Goal: Task Accomplishment & Management: Use online tool/utility

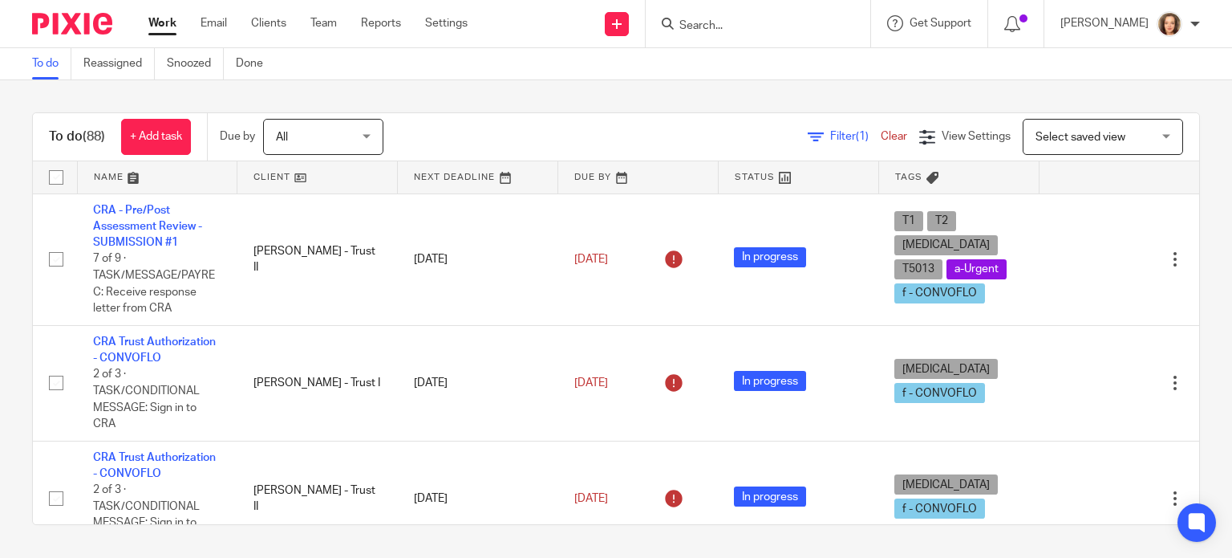
click at [551, 27] on div "Send new email Create task Add client Get Support Contact via email Check our d…" at bounding box center [862, 23] width 740 height 47
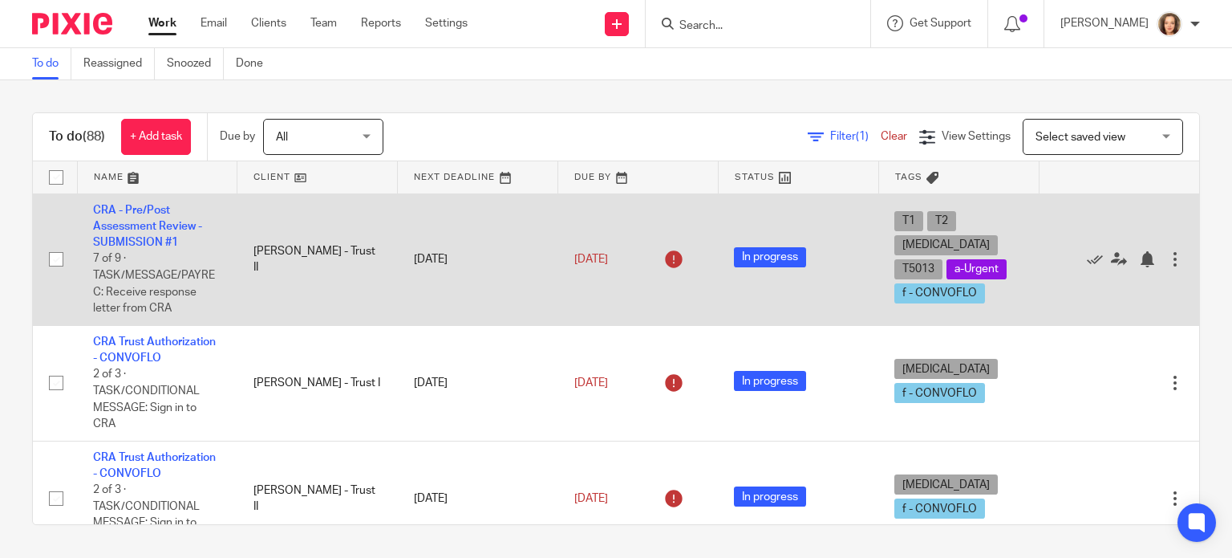
click at [135, 231] on td "CRA - Pre/Post Assessment Review -SUBMISSION #1 7 of 9 · TASK/MESSAGE/PAYREC: R…" at bounding box center [157, 259] width 160 height 132
click at [145, 222] on link "CRA - Pre/Post Assessment Review -SUBMISSION #1" at bounding box center [147, 227] width 109 height 44
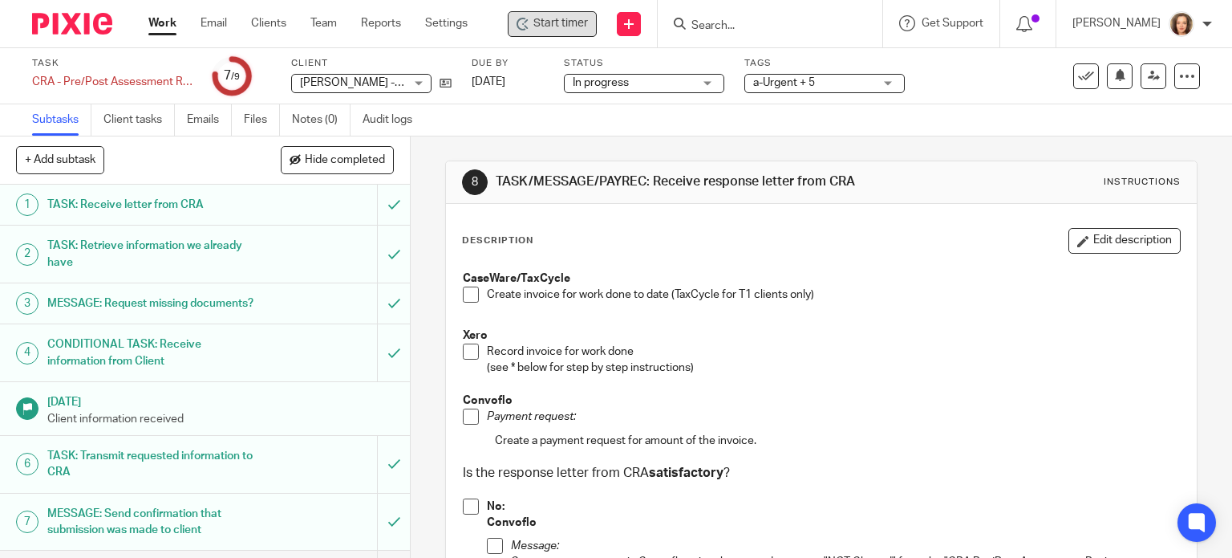
click at [542, 22] on span "Start timer" at bounding box center [561, 23] width 55 height 17
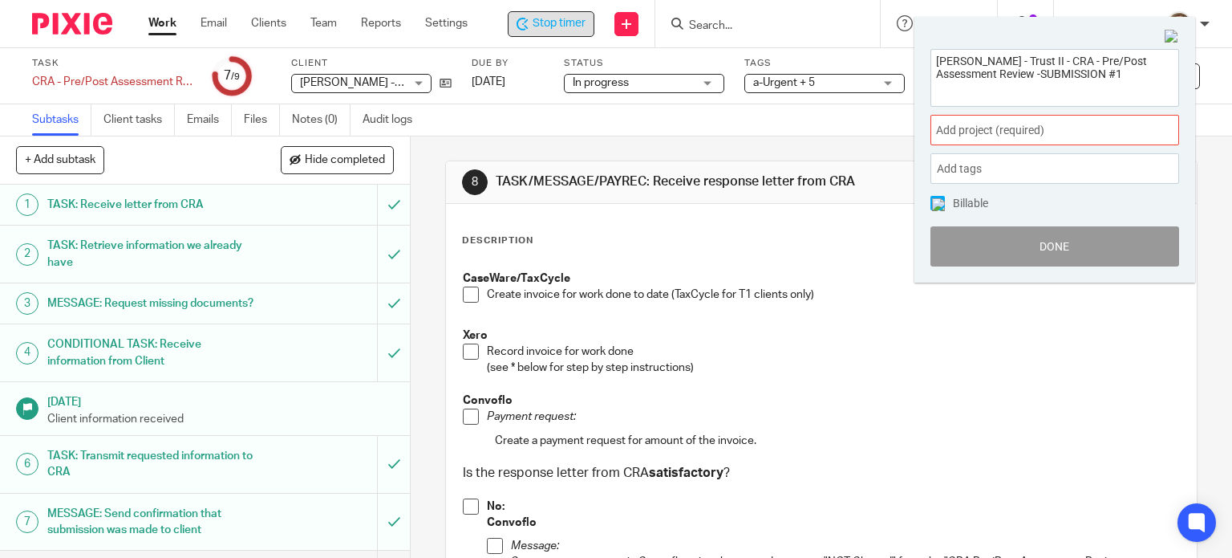
drag, startPoint x: 1072, startPoint y: 76, endPoint x: 927, endPoint y: 66, distance: 144.8
click at [927, 66] on div "[PERSON_NAME] - Trust II - CRA - Pre/Post Assessment Review -SUBMISSION #1 Add …" at bounding box center [1055, 158] width 281 height 250
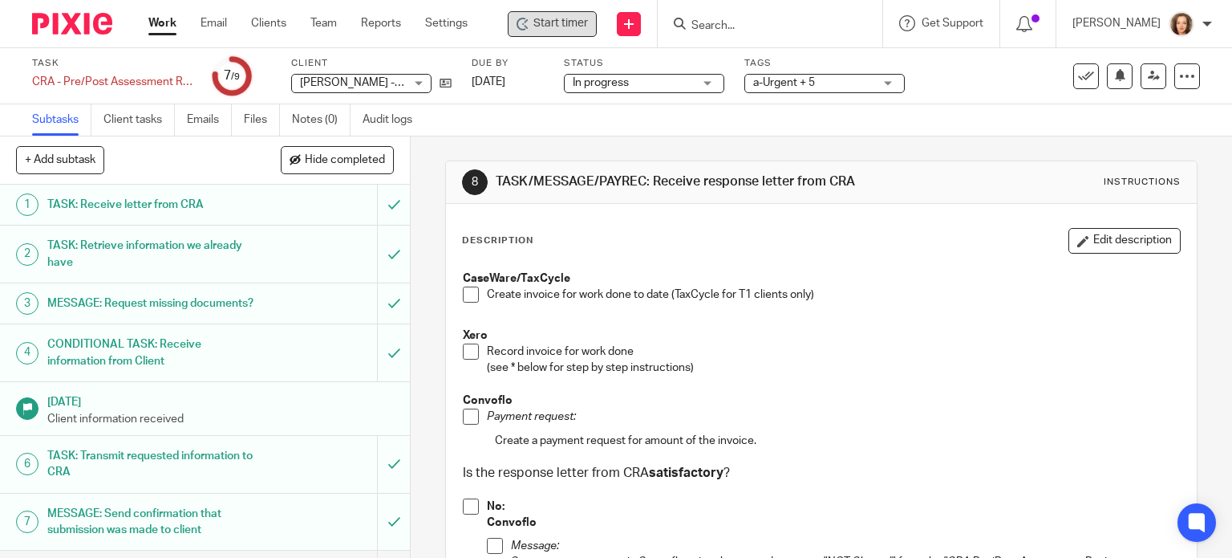
click at [629, 119] on div "Subtasks Client tasks Emails Files Notes (0) Audit logs" at bounding box center [616, 120] width 1232 height 32
click at [720, 30] on input "Search" at bounding box center [762, 26] width 144 height 14
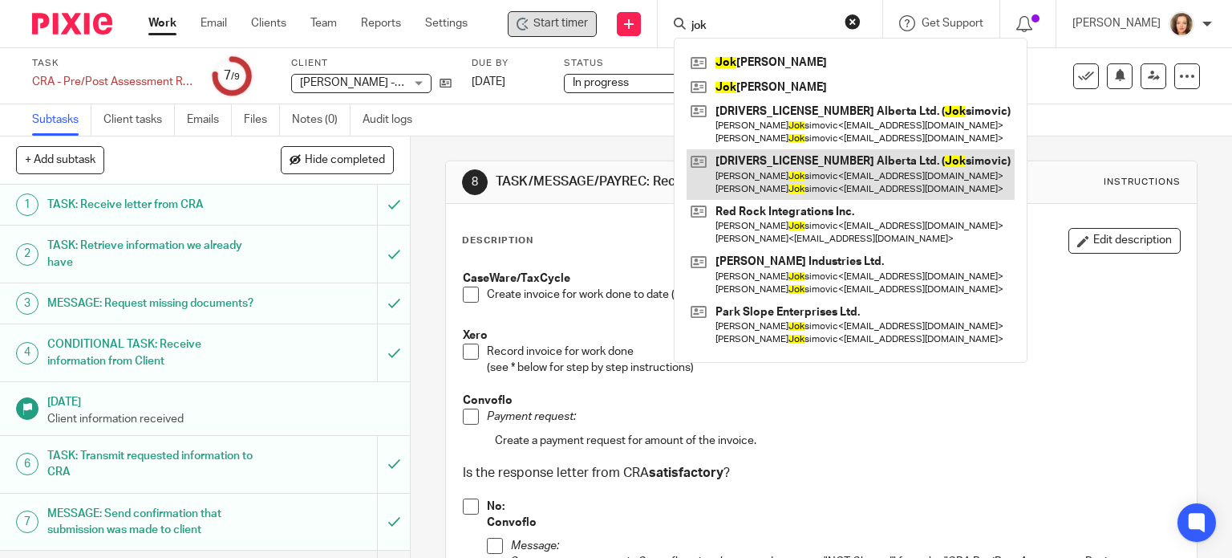
type input "jok"
click at [785, 166] on link at bounding box center [851, 174] width 328 height 50
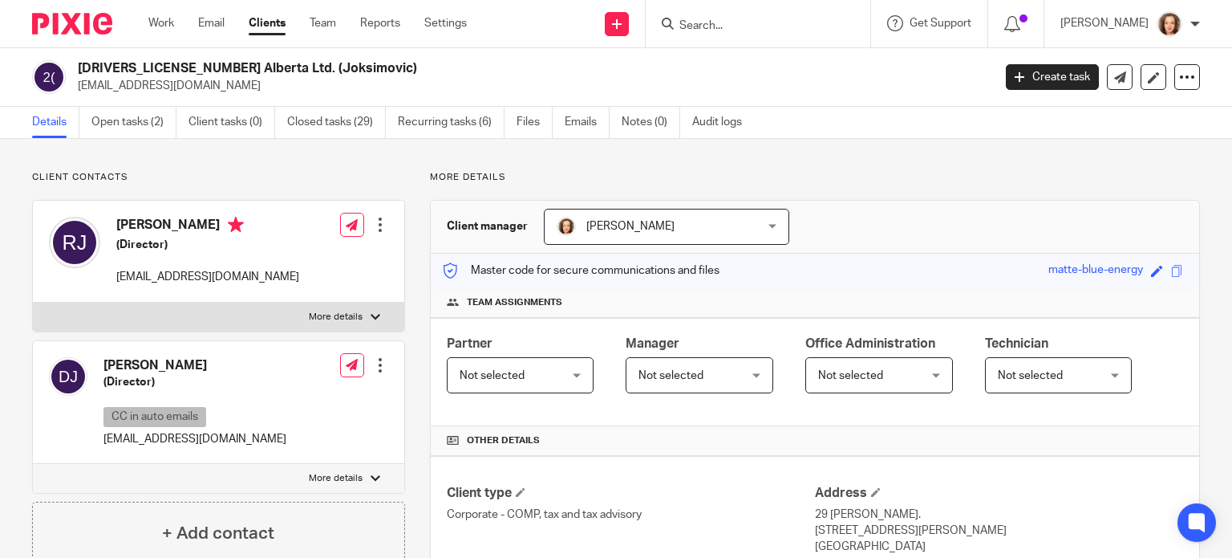
click at [724, 73] on h2 "[DRIVERS_LICENSE_NUMBER] Alberta Ltd. (Joksimovic)" at bounding box center [440, 68] width 724 height 17
click at [558, 25] on span "Start timer" at bounding box center [560, 23] width 55 height 17
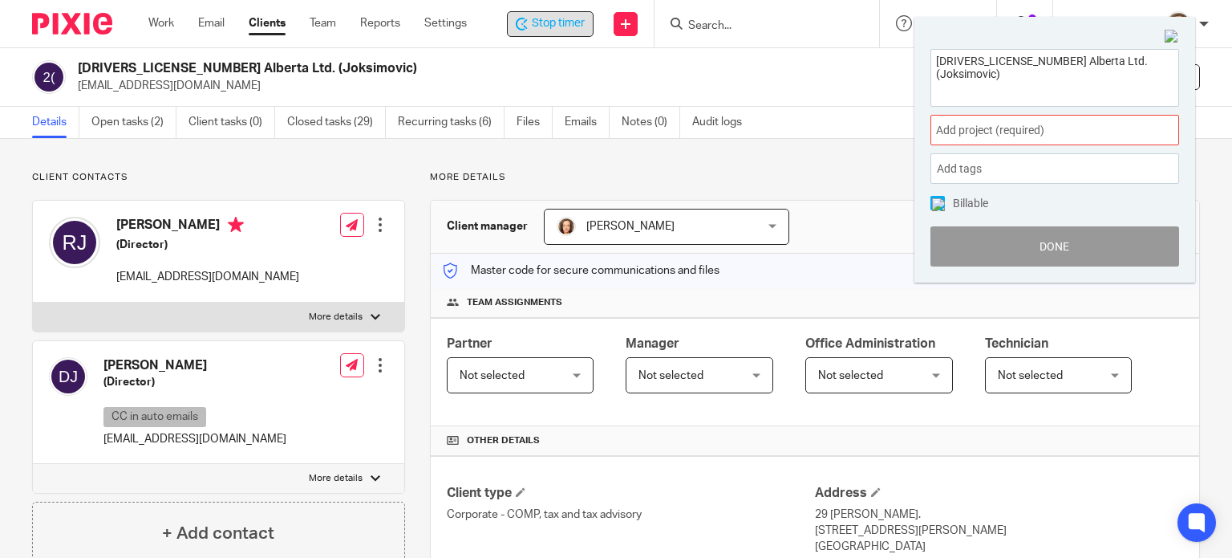
click at [1048, 123] on span "Add project (required) :" at bounding box center [1037, 130] width 202 height 17
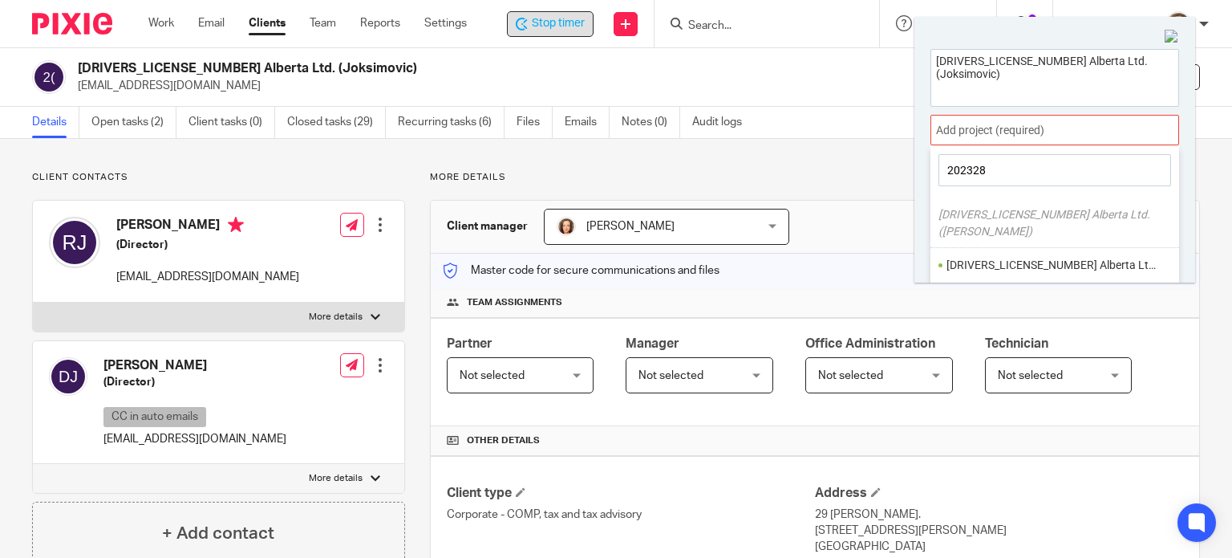
type input "2023285"
click at [1158, 38] on div "2023285 Alberta Ltd. (Joksimovic) Add project (required) : 2023285 2023285 Albe…" at bounding box center [1055, 150] width 281 height 266
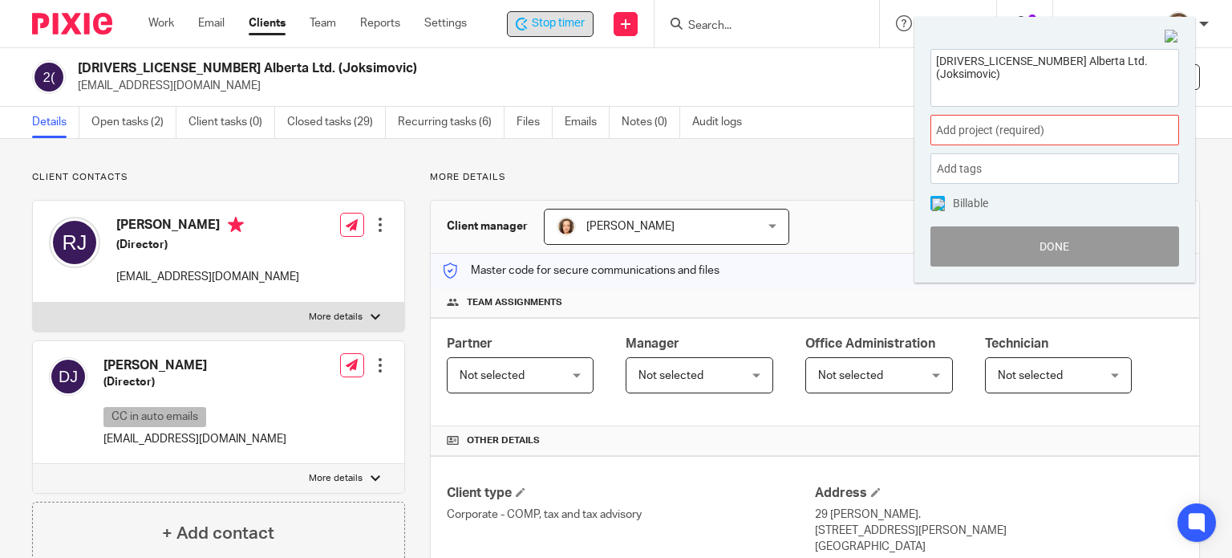
click at [1171, 35] on img at bounding box center [1172, 37] width 14 height 14
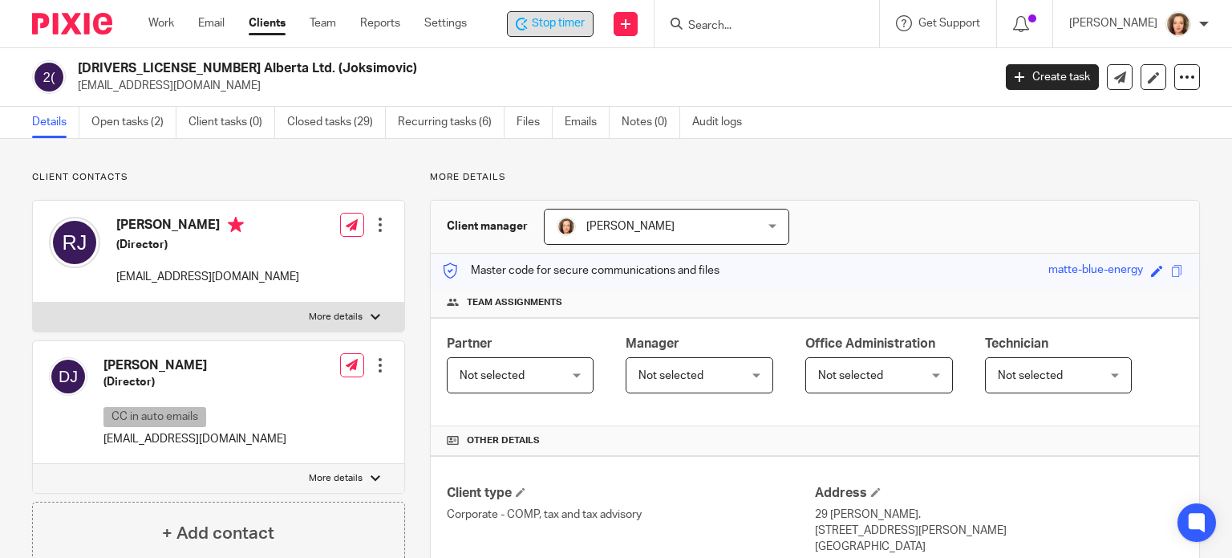
click at [553, 25] on span "Stop timer" at bounding box center [558, 23] width 53 height 17
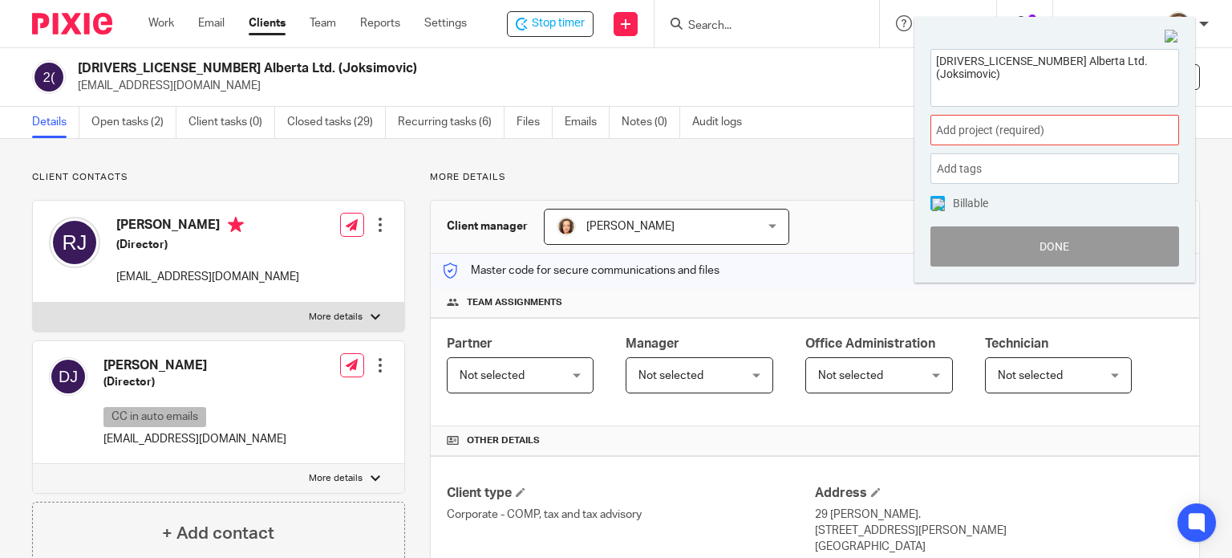
click at [1172, 30] on img at bounding box center [1172, 37] width 14 height 14
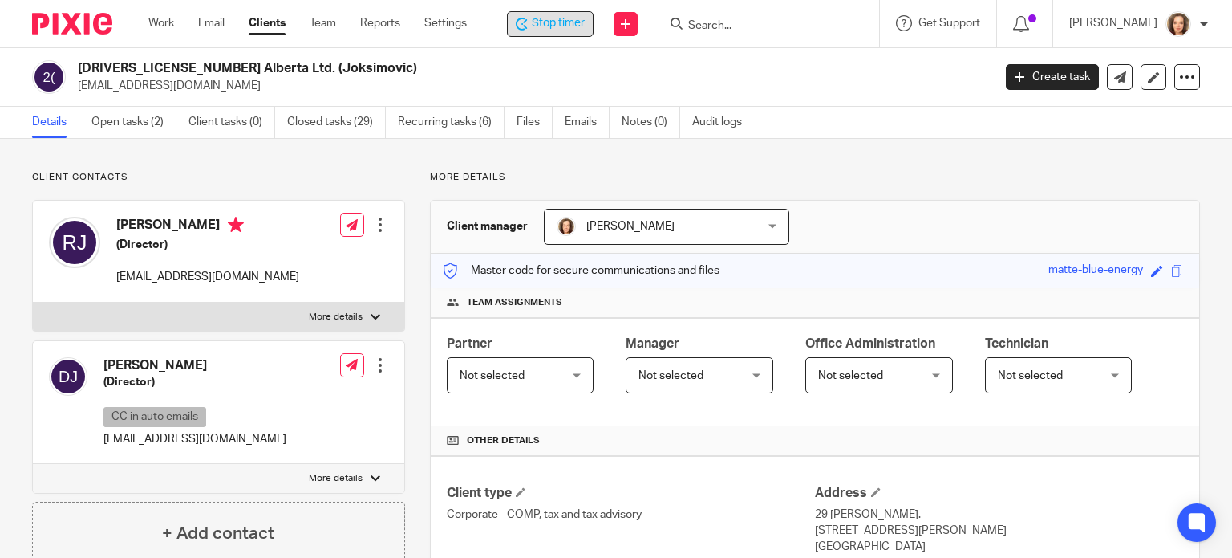
click at [561, 31] on span "Stop timer" at bounding box center [558, 23] width 53 height 17
click at [884, 87] on p "[EMAIL_ADDRESS][DOMAIN_NAME]" at bounding box center [530, 86] width 904 height 16
click at [553, 29] on span "Start timer" at bounding box center [560, 23] width 55 height 17
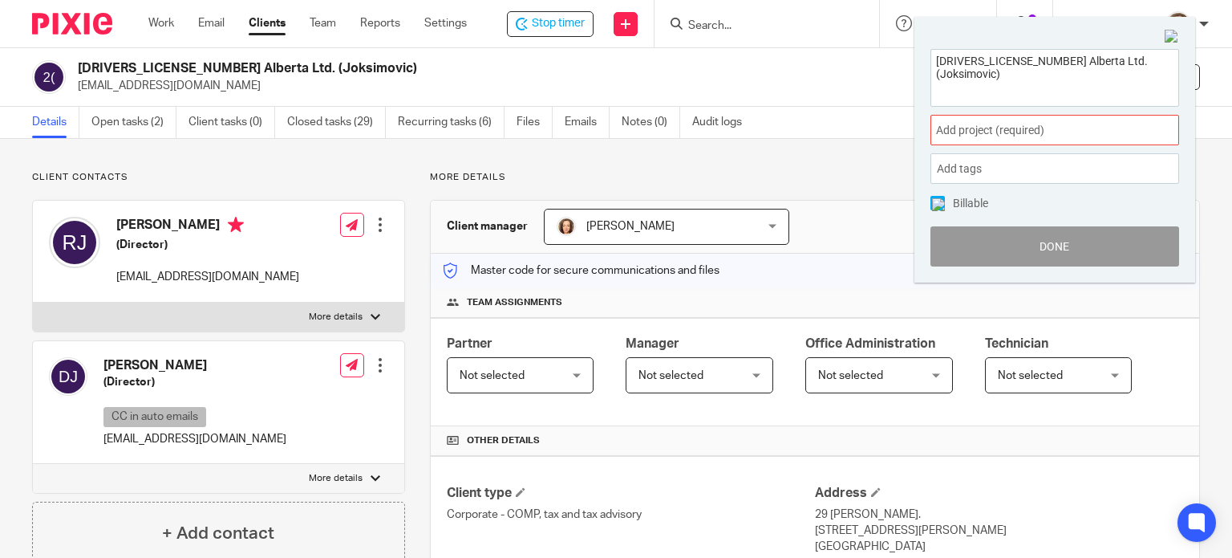
click at [1015, 128] on span "Add project (required) :" at bounding box center [1037, 130] width 202 height 17
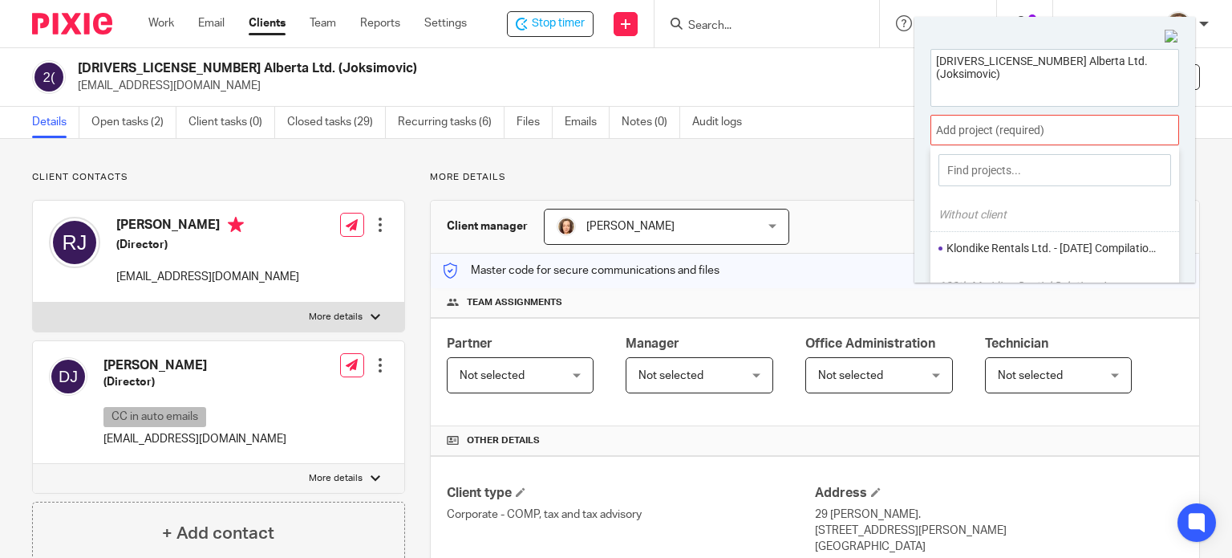
click at [1004, 173] on input at bounding box center [1055, 170] width 233 height 32
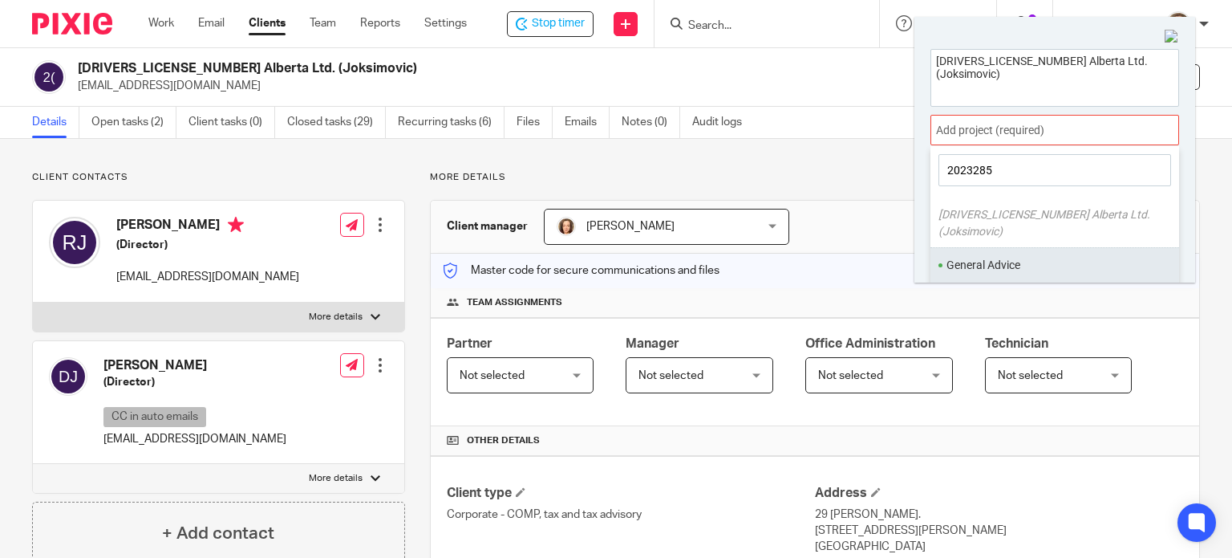
type input "2023285"
click at [989, 257] on li "General Advice" at bounding box center [1051, 265] width 209 height 17
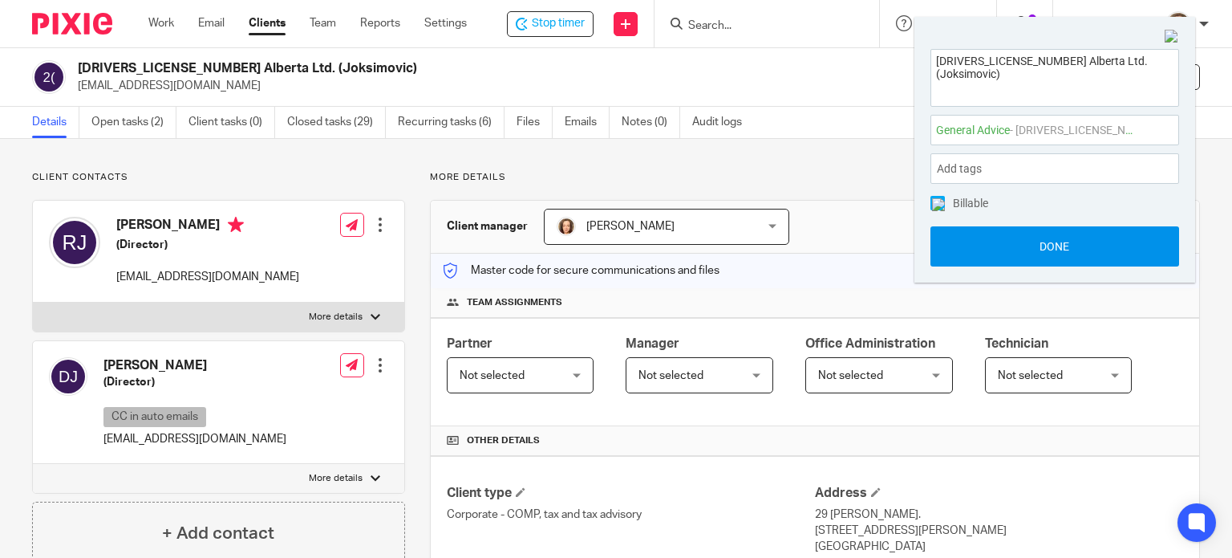
click at [1046, 250] on button "Done" at bounding box center [1055, 246] width 249 height 40
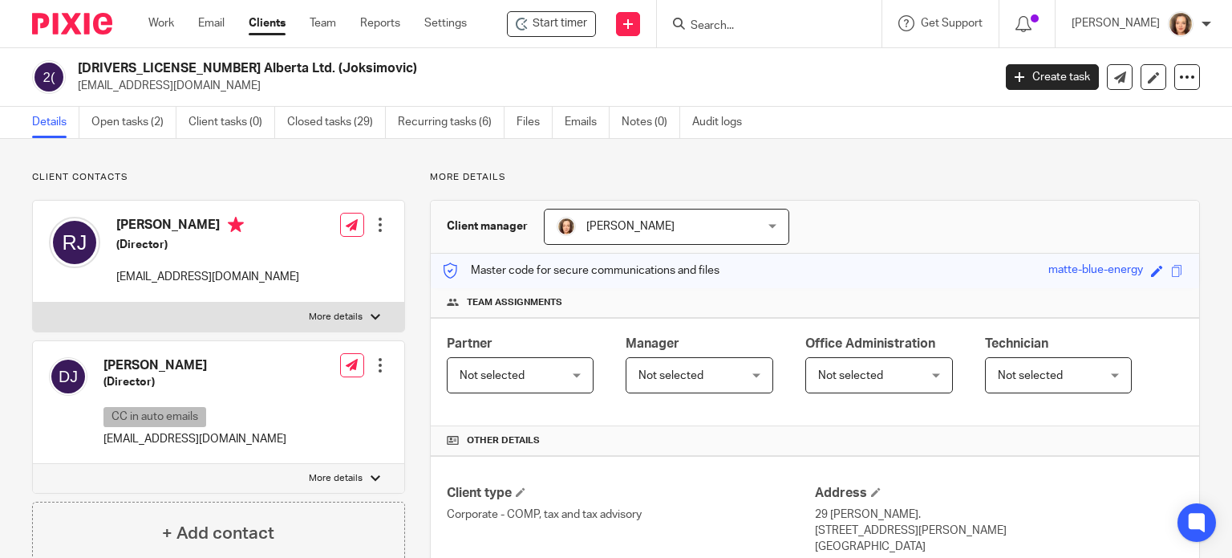
click at [590, 70] on h2 "[DRIVERS_LICENSE_NUMBER] Alberta Ltd. (Joksimovic)" at bounding box center [440, 68] width 724 height 17
